Goal: Navigation & Orientation: Find specific page/section

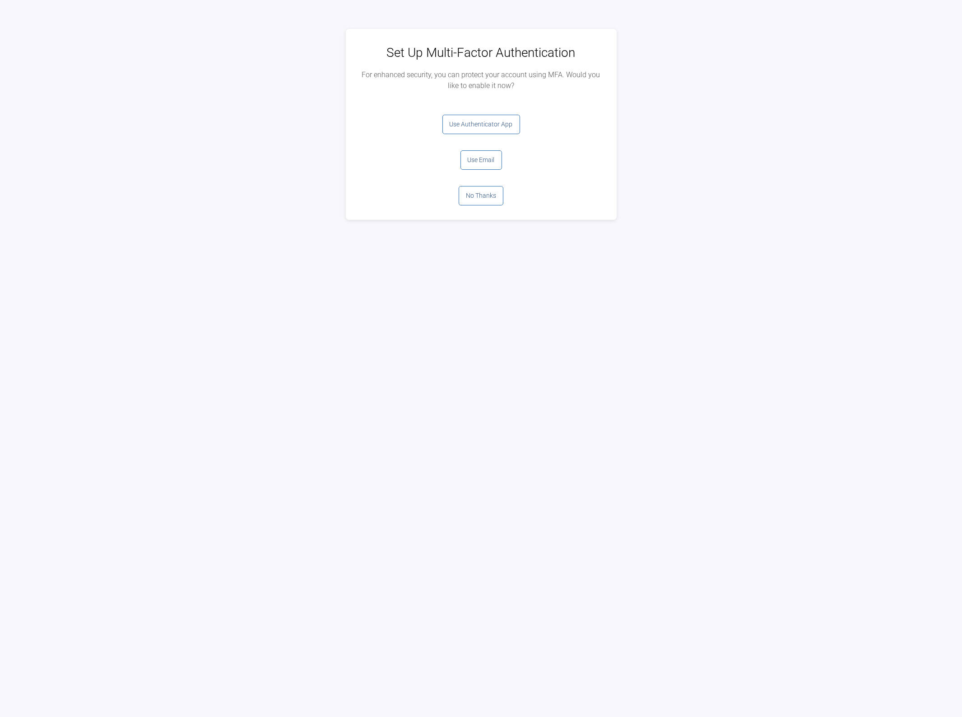
click at [488, 202] on button "No Thanks" at bounding box center [481, 195] width 45 height 19
click at [485, 128] on button "Log Out" at bounding box center [481, 124] width 36 height 19
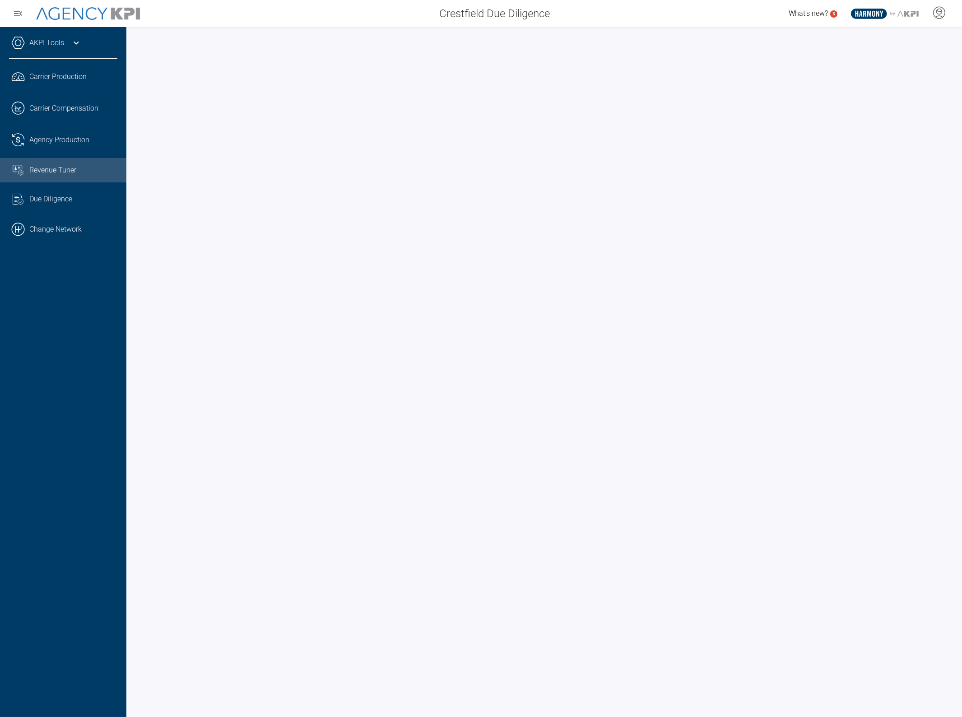
click at [65, 233] on link ".cls-1{fill:none;stroke:#000;stroke-linecap:round;stroke-linejoin:round;stroke-…" at bounding box center [63, 229] width 126 height 27
click at [69, 103] on span "Agency Production" at bounding box center [59, 108] width 60 height 11
